Goal: Task Accomplishment & Management: Use online tool/utility

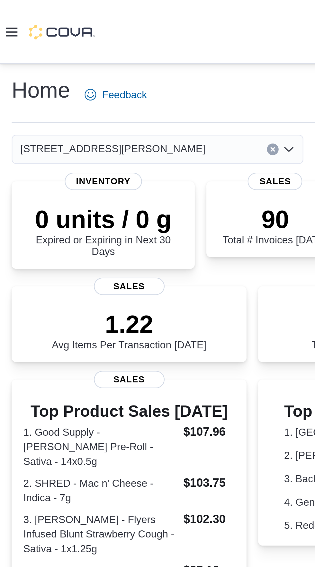
click at [6, 15] on icon at bounding box center [5, 14] width 5 height 5
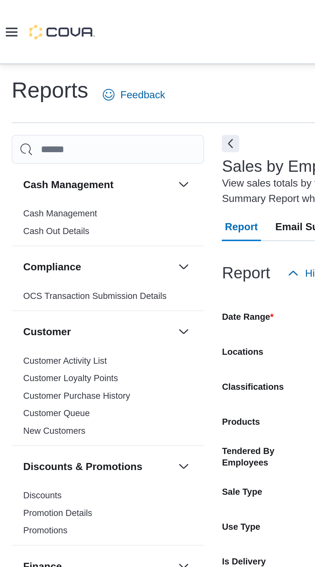
scroll to position [22, 0]
click at [17, 92] on link "Cash Management" at bounding box center [26, 94] width 32 height 4
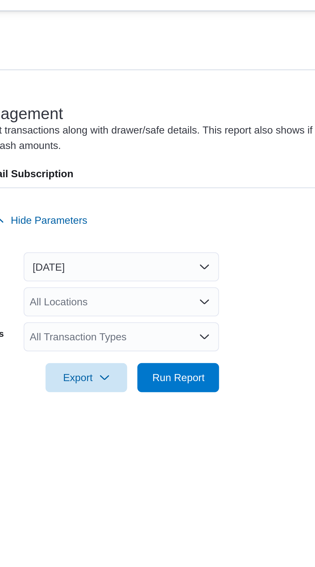
click at [206, 178] on div "All Transaction Types" at bounding box center [183, 171] width 86 height 13
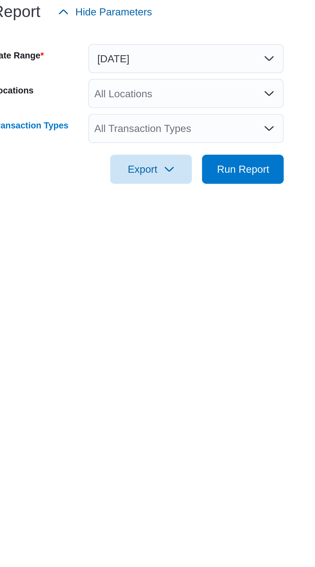
click at [174, 127] on div "Report Hide Parameters" at bounding box center [204, 120] width 212 height 13
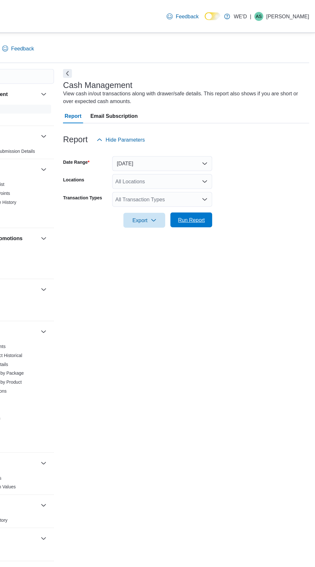
click at [203, 193] on span "Run Report" at bounding box center [208, 189] width 23 height 6
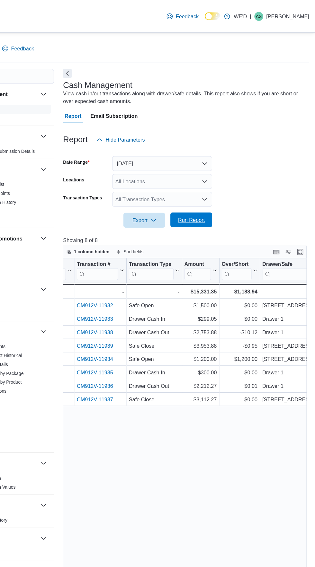
scroll to position [0, 68]
